Goal: Task Accomplishment & Management: Complete application form

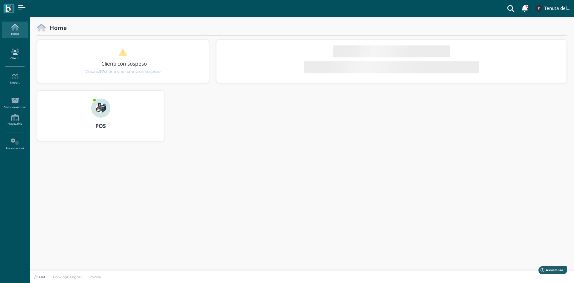
click at [15, 51] on icon at bounding box center [15, 51] width 26 height 7
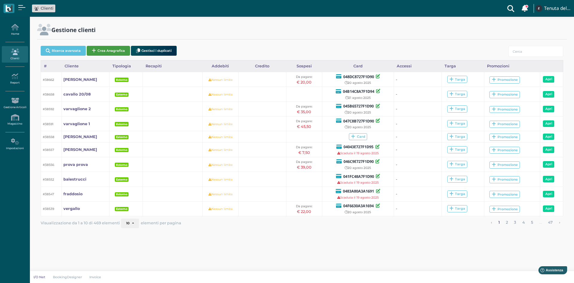
click at [107, 51] on button "Crea Anagrafica" at bounding box center [108, 51] width 43 height 10
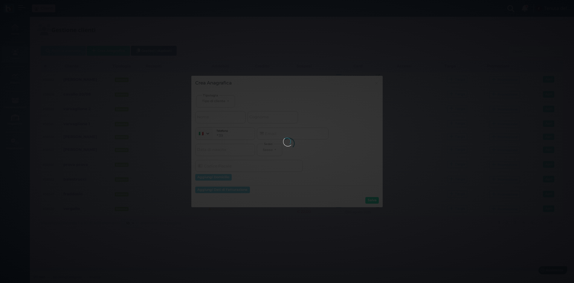
select select
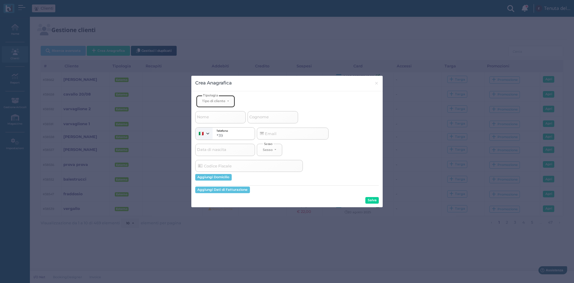
click at [221, 103] on button "Tipo di cliente" at bounding box center [215, 101] width 39 height 12
click at [214, 123] on span "Esterno" at bounding box center [209, 120] width 15 height 5
select select "[object Object]"
select select
click at [271, 118] on input "Cognome" at bounding box center [273, 117] width 51 height 12
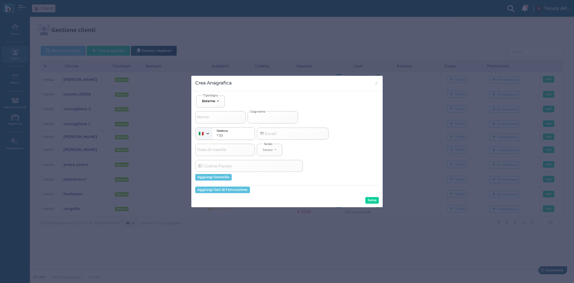
type input "f"
select select
type input "fi"
select select
type input "fin"
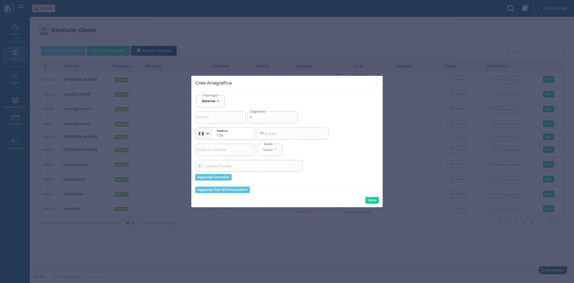
select select
type input "fino"
select select
type input "fino"
click at [377, 199] on button "Salva" at bounding box center [371, 200] width 13 height 7
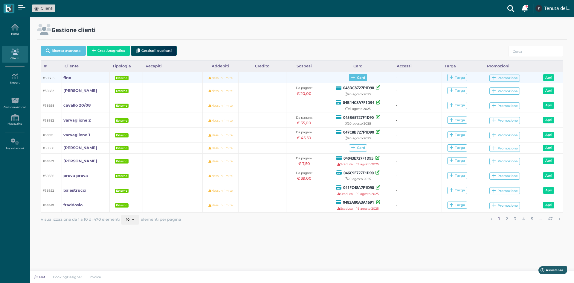
click at [355, 75] on span "Card" at bounding box center [358, 77] width 18 height 7
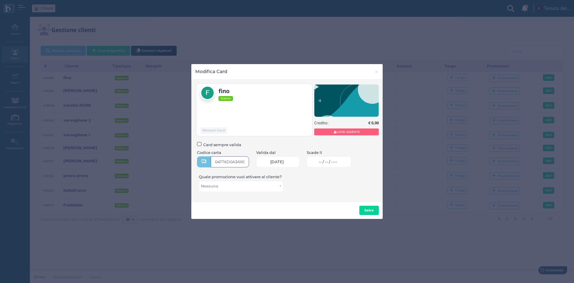
type input "04776D0A3A1695"
click at [328, 162] on span "-- / -- / ----" at bounding box center [328, 161] width 19 height 5
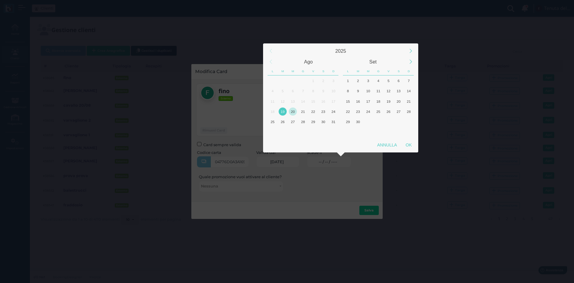
click at [291, 111] on div "20" at bounding box center [293, 111] width 8 height 8
click at [411, 145] on div "OK" at bounding box center [408, 144] width 15 height 11
type input "20/08/2025"
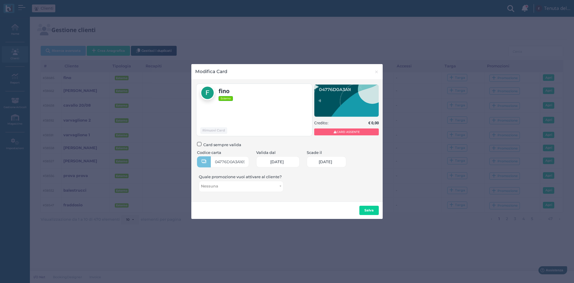
scroll to position [0, 26]
click at [367, 206] on button "Salva" at bounding box center [368, 210] width 19 height 10
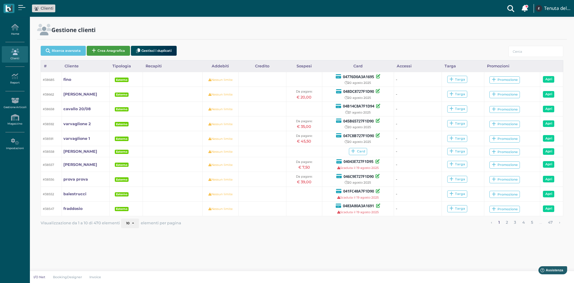
click at [113, 52] on button "Crea Anagrafica" at bounding box center [108, 51] width 43 height 10
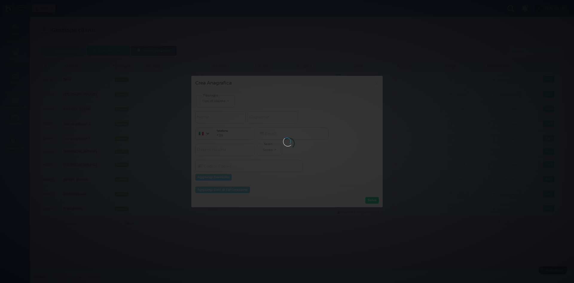
select select
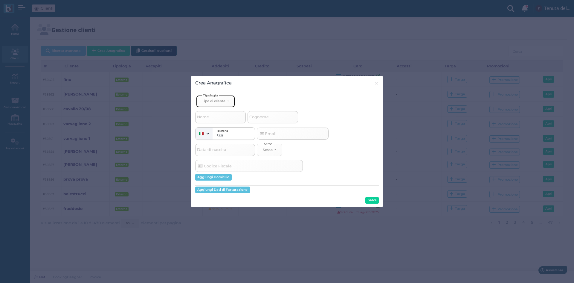
click at [217, 103] on button "Tipo di cliente" at bounding box center [215, 101] width 39 height 12
drag, startPoint x: 216, startPoint y: 121, endPoint x: 295, endPoint y: 118, distance: 79.9
click at [218, 121] on link "Esterno" at bounding box center [225, 121] width 58 height 7
select select "[object Object]"
select select
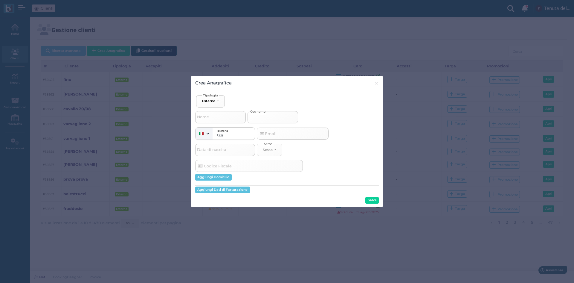
click at [280, 115] on input "Cognome" at bounding box center [273, 117] width 51 height 12
type input "s"
select select
type input "sc"
select select
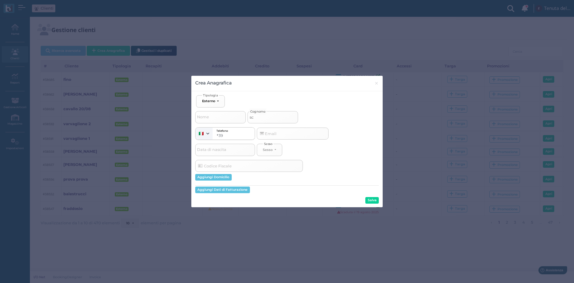
type input "sci"
select select
type input "sciu"
select select
type input "sciur"
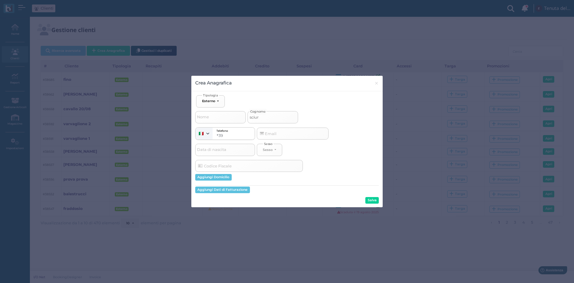
select select
type input "sciurt"
select select
type input "sciurti"
select select
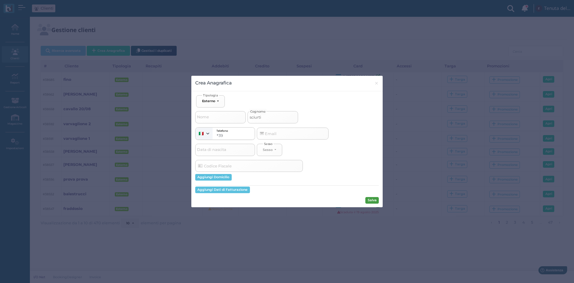
type input "sciurti"
click at [374, 197] on button "Salva" at bounding box center [371, 200] width 13 height 7
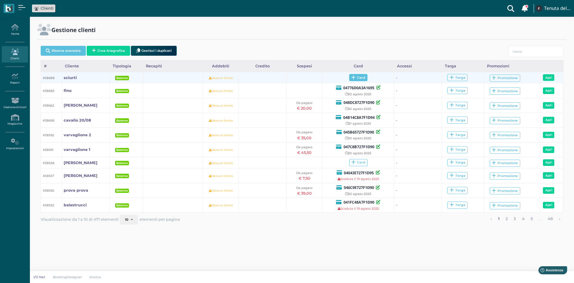
click at [353, 76] on icon at bounding box center [353, 77] width 4 height 4
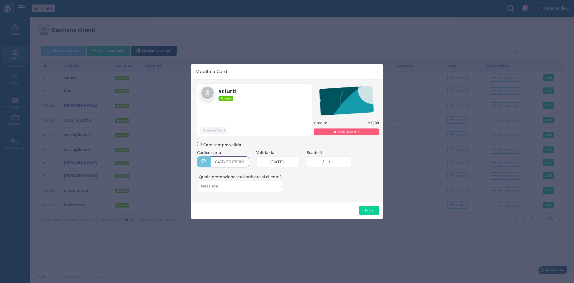
type input "045B65727F1D90"
click at [327, 160] on span "-- / -- / ----" at bounding box center [328, 161] width 19 height 5
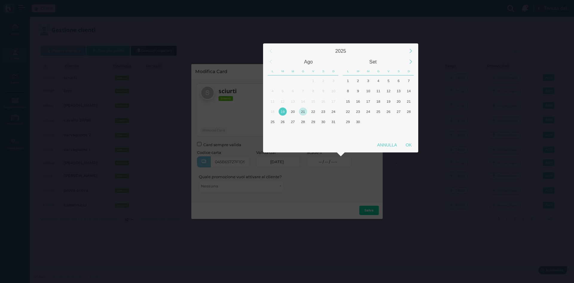
click at [304, 114] on div "21" at bounding box center [303, 111] width 8 height 8
click at [410, 145] on div "OK" at bounding box center [408, 144] width 15 height 11
type input "[DATE]"
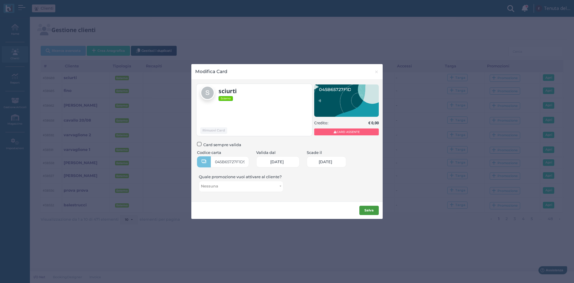
scroll to position [0, 25]
click at [372, 211] on b "Salva" at bounding box center [369, 210] width 9 height 4
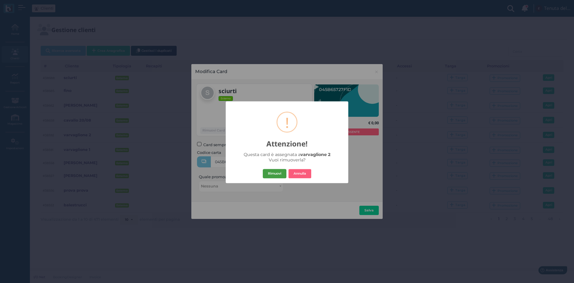
click at [274, 175] on button "Rimuovi" at bounding box center [275, 174] width 24 height 10
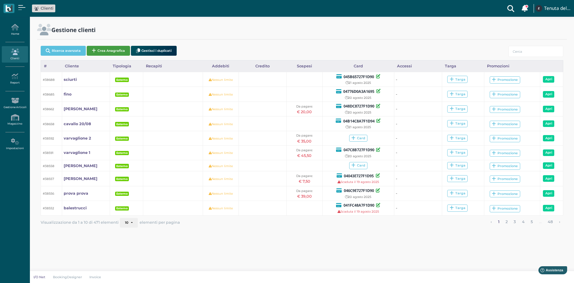
click at [121, 48] on button "Crea Anagrafica" at bounding box center [108, 51] width 43 height 10
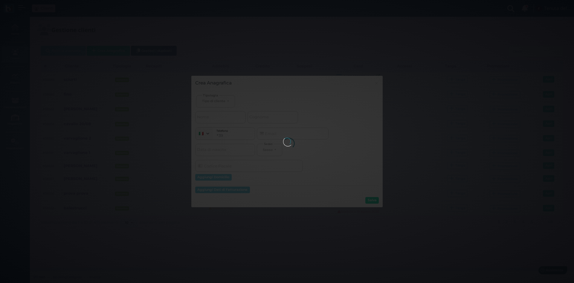
select select
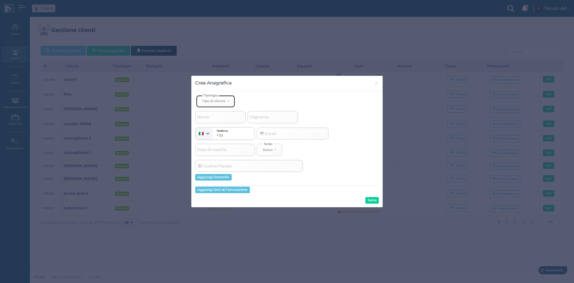
click at [213, 103] on button "Tipo di cliente" at bounding box center [215, 101] width 39 height 12
click at [212, 124] on link "Esterno" at bounding box center [225, 121] width 58 height 7
select select "[object Object]"
select select
click at [263, 118] on span "Cognome" at bounding box center [258, 116] width 21 height 7
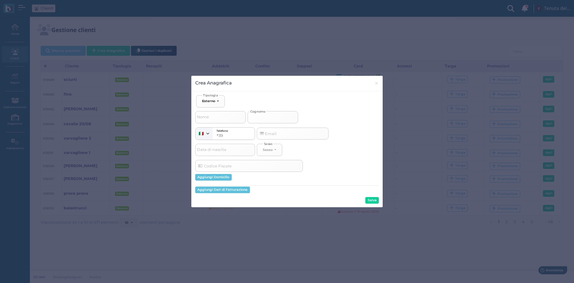
click at [263, 118] on input "Cognome" at bounding box center [273, 117] width 51 height 12
type input "d"
select select
type input "di"
select select
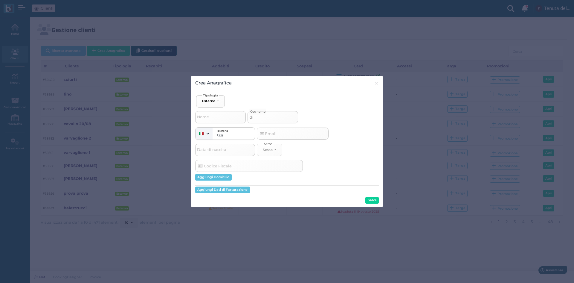
type input "di"
select select
type input "di s"
select select
type input "di se"
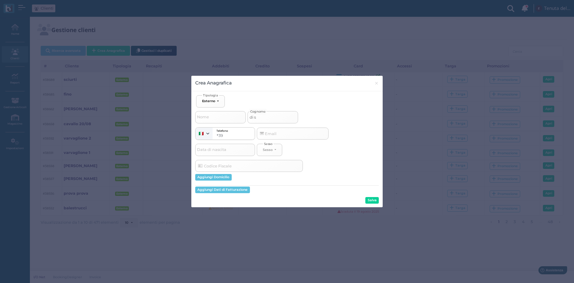
select select
type input "di ses"
select select
type input "di sess"
select select
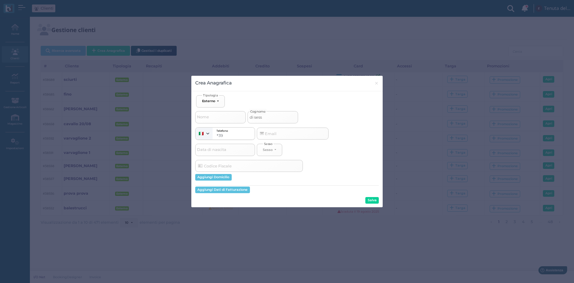
type input "di sessa"
select select
type input "di sessa"
click at [369, 202] on button "Salva" at bounding box center [371, 200] width 13 height 7
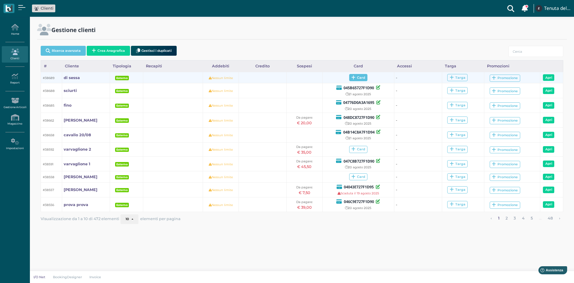
click at [352, 76] on icon at bounding box center [353, 77] width 4 height 4
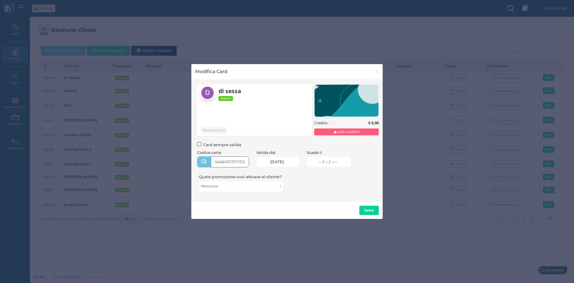
type input "04A616727F1D90"
click at [326, 159] on span "-- / -- / ----" at bounding box center [328, 161] width 19 height 5
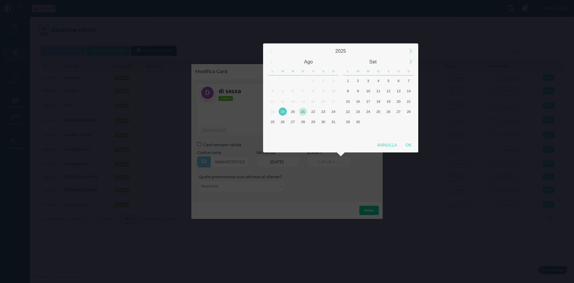
click at [302, 112] on div "21" at bounding box center [303, 111] width 8 height 8
click at [411, 145] on div "OK" at bounding box center [408, 144] width 15 height 11
type input "21/08/2025"
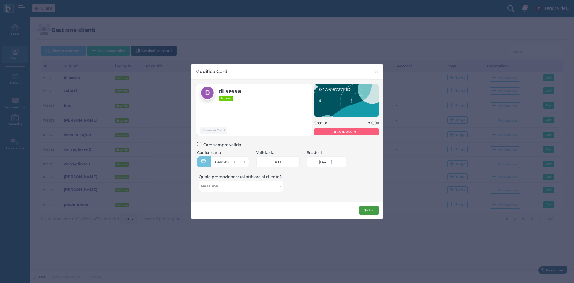
scroll to position [0, 25]
click at [373, 211] on b "Salva" at bounding box center [369, 210] width 9 height 4
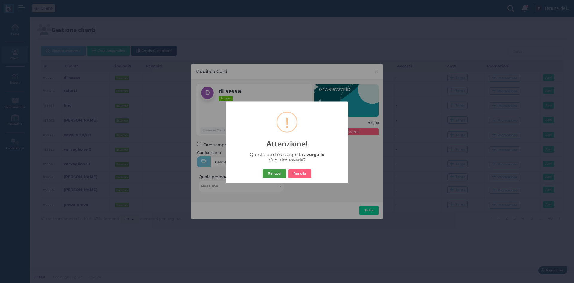
click at [278, 174] on button "Rimuovi" at bounding box center [275, 174] width 24 height 10
